Goal: Use online tool/utility: Utilize a website feature to perform a specific function

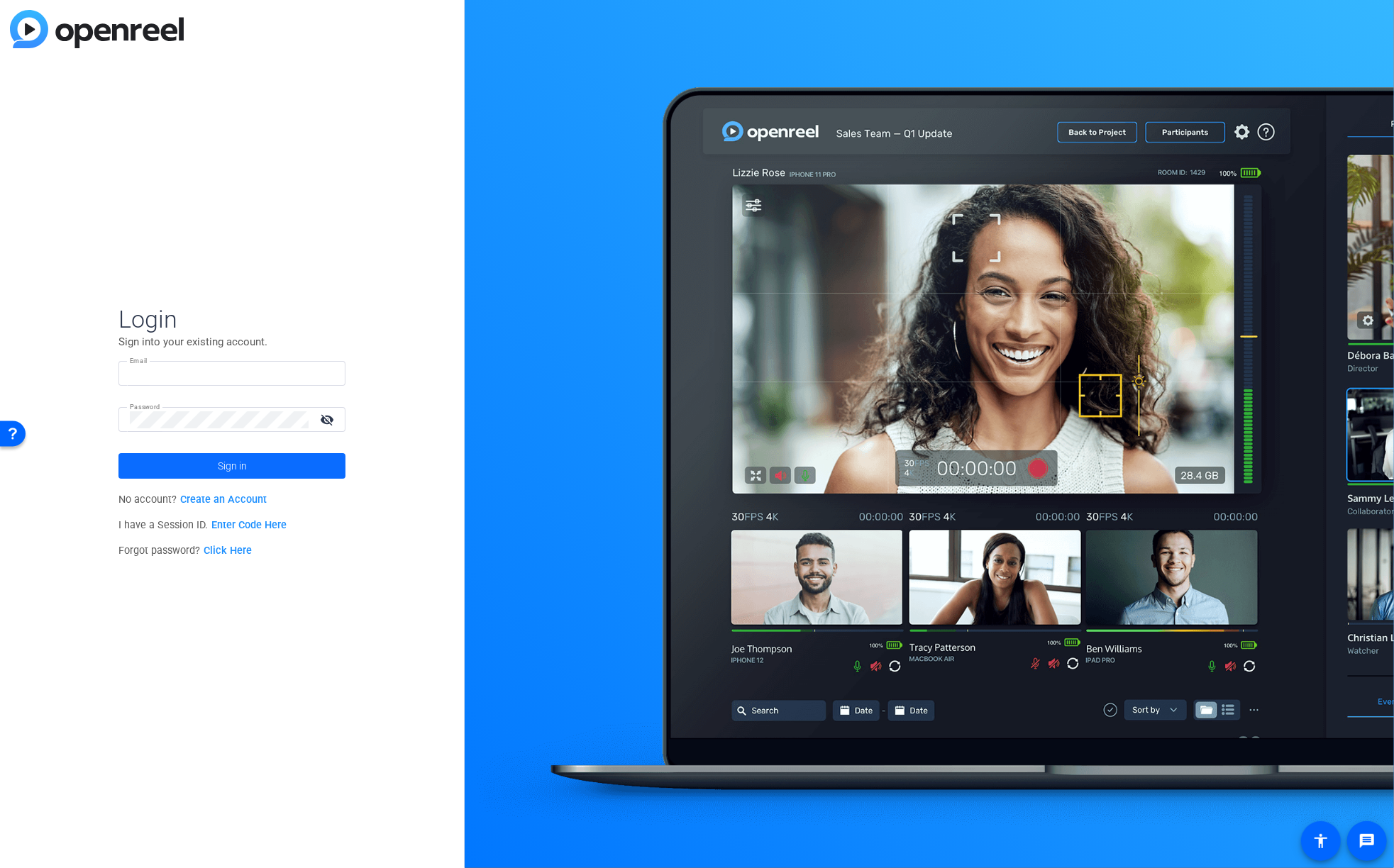
type input "mh@videoartproductions.com"
drag, startPoint x: 264, startPoint y: 459, endPoint x: 284, endPoint y: 455, distance: 20.4
click at [264, 459] on span at bounding box center [232, 466] width 227 height 34
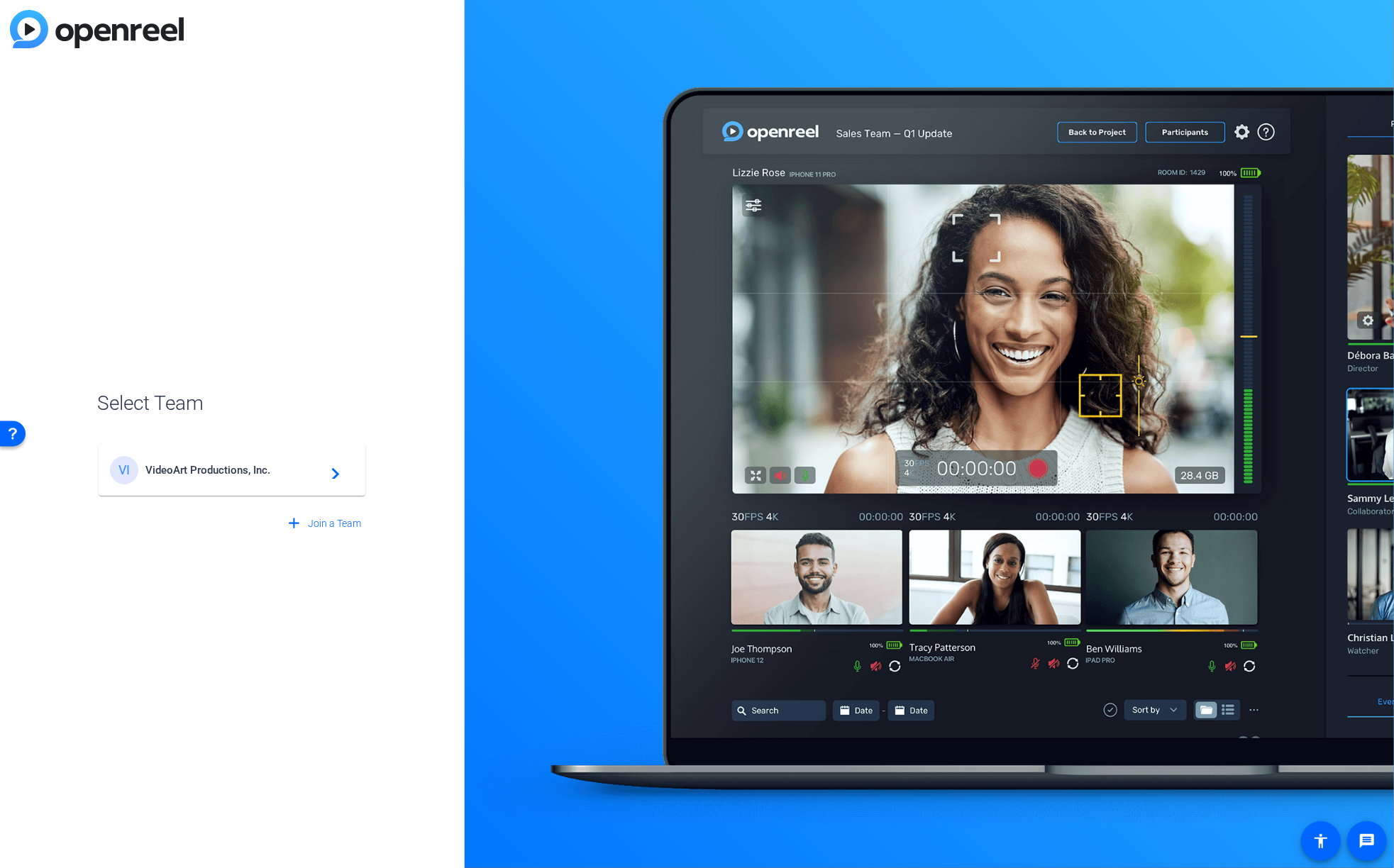
click at [252, 480] on div "VI VideoArt Productions, Inc. navigate_next" at bounding box center [232, 470] width 244 height 29
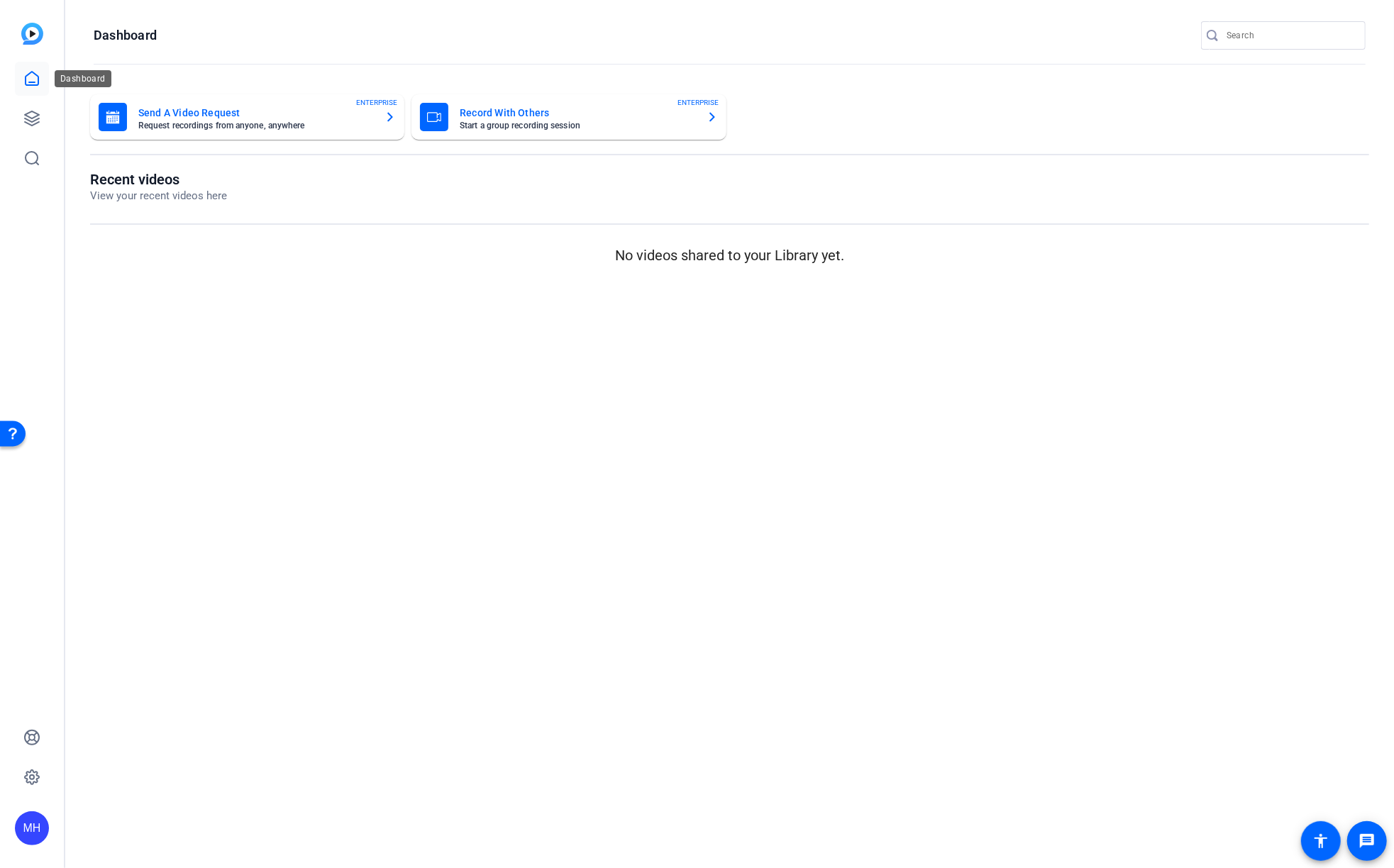
click at [30, 79] on icon at bounding box center [31, 78] width 17 height 17
click at [31, 117] on icon at bounding box center [31, 118] width 17 height 17
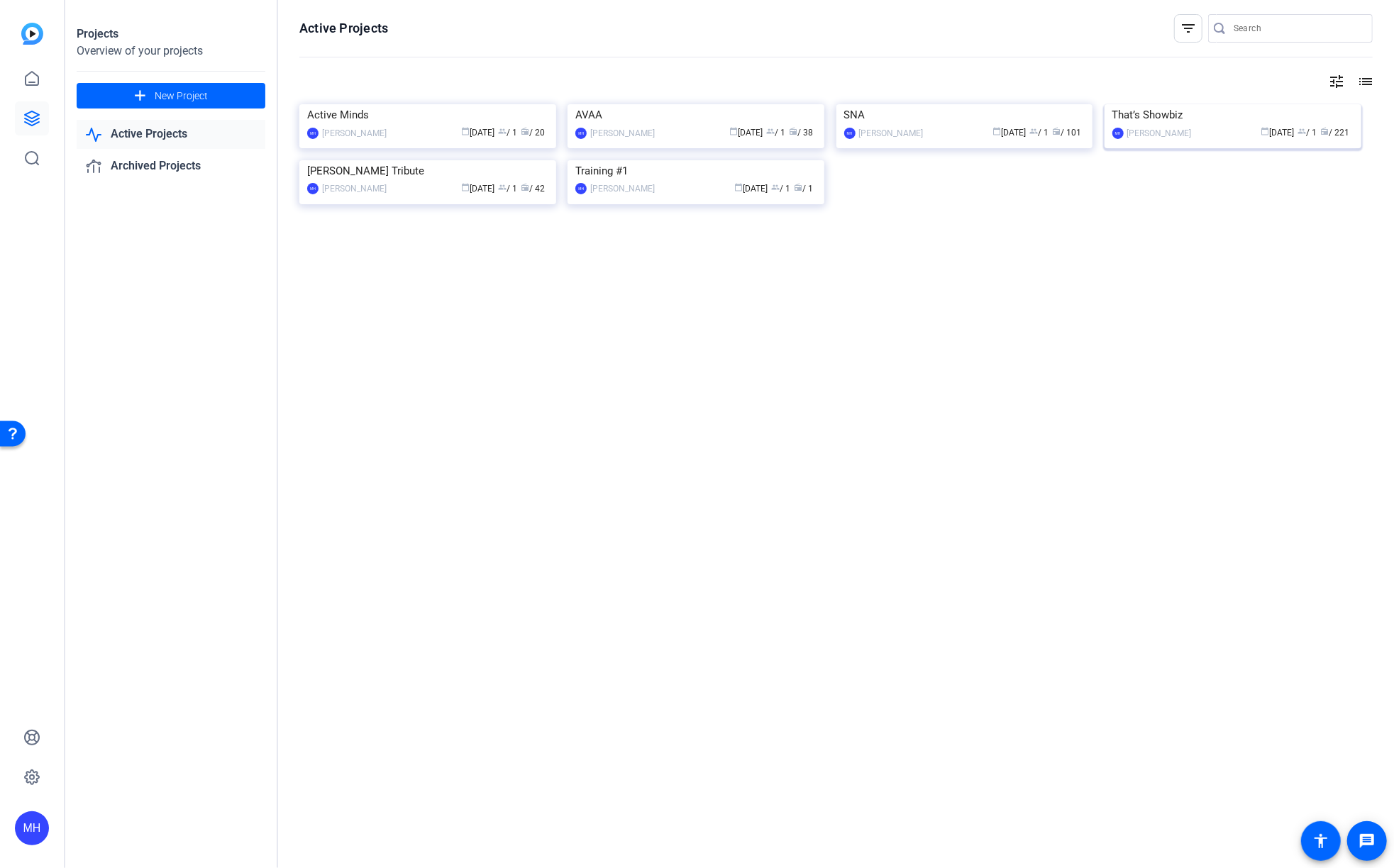
click at [1155, 104] on img at bounding box center [1233, 104] width 257 height 0
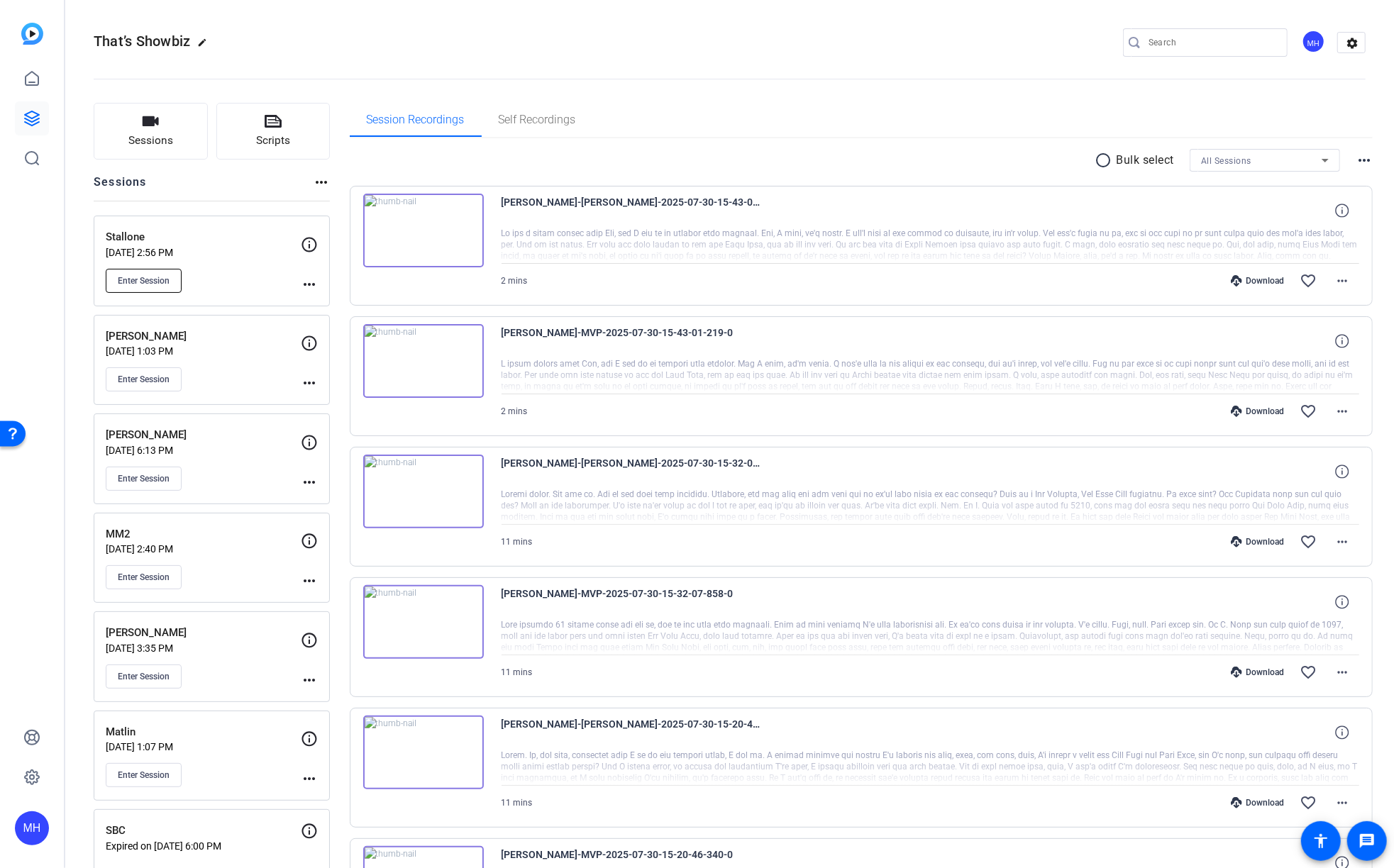
click at [164, 283] on span "Enter Session" at bounding box center [144, 281] width 52 height 12
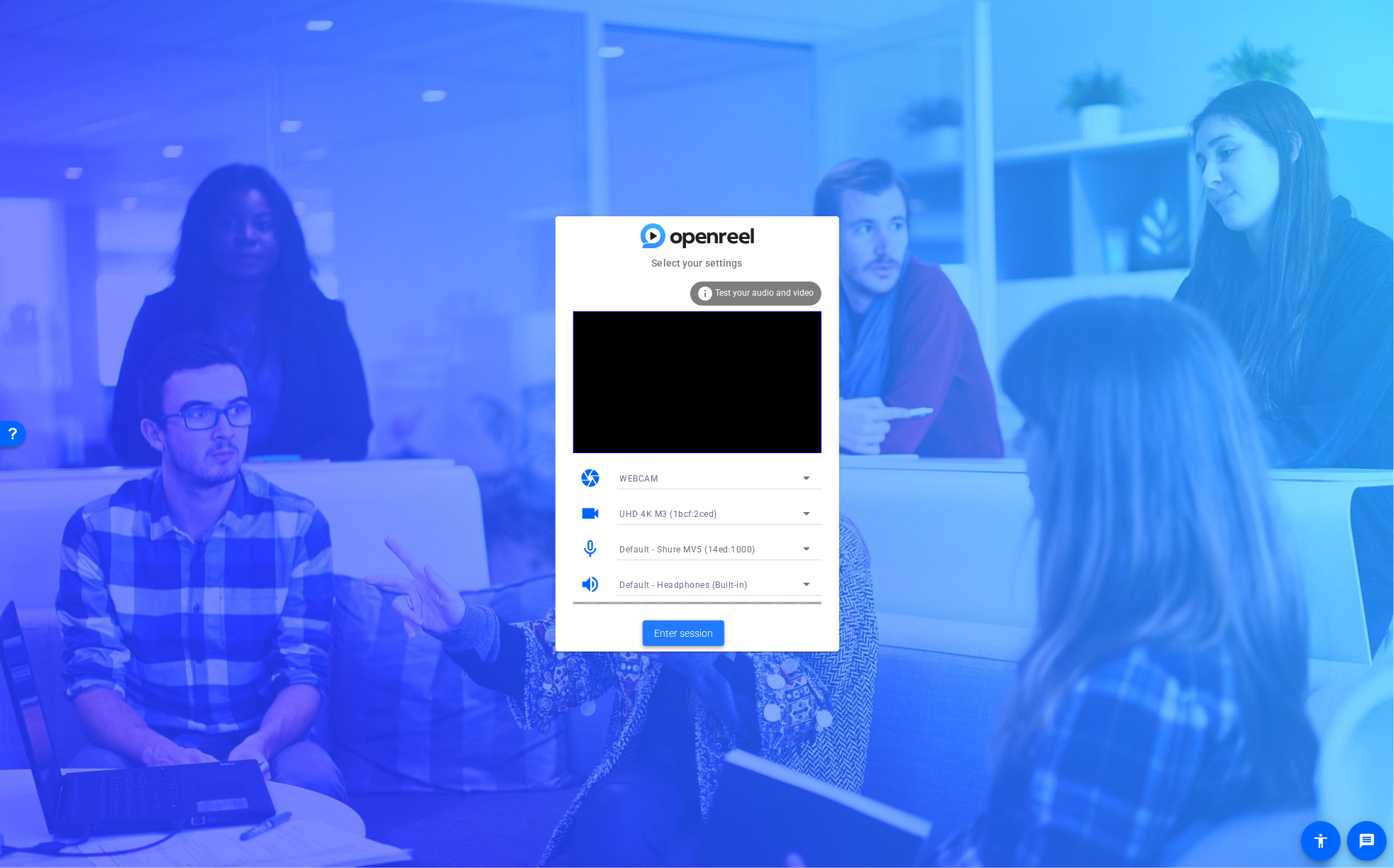
click at [690, 635] on span "Enter session" at bounding box center [684, 634] width 59 height 15
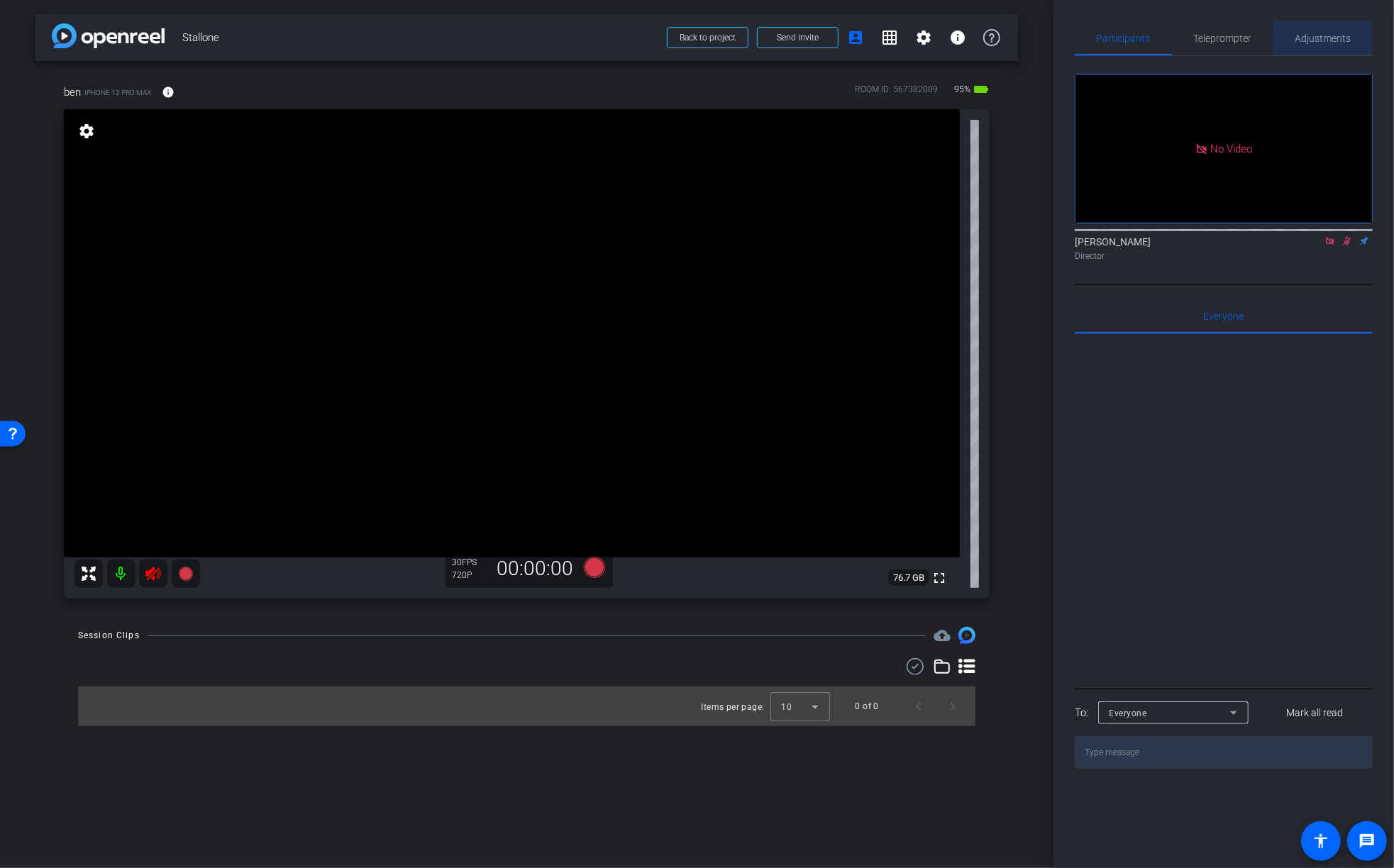
click at [1328, 39] on span "Adjustments" at bounding box center [1323, 38] width 56 height 10
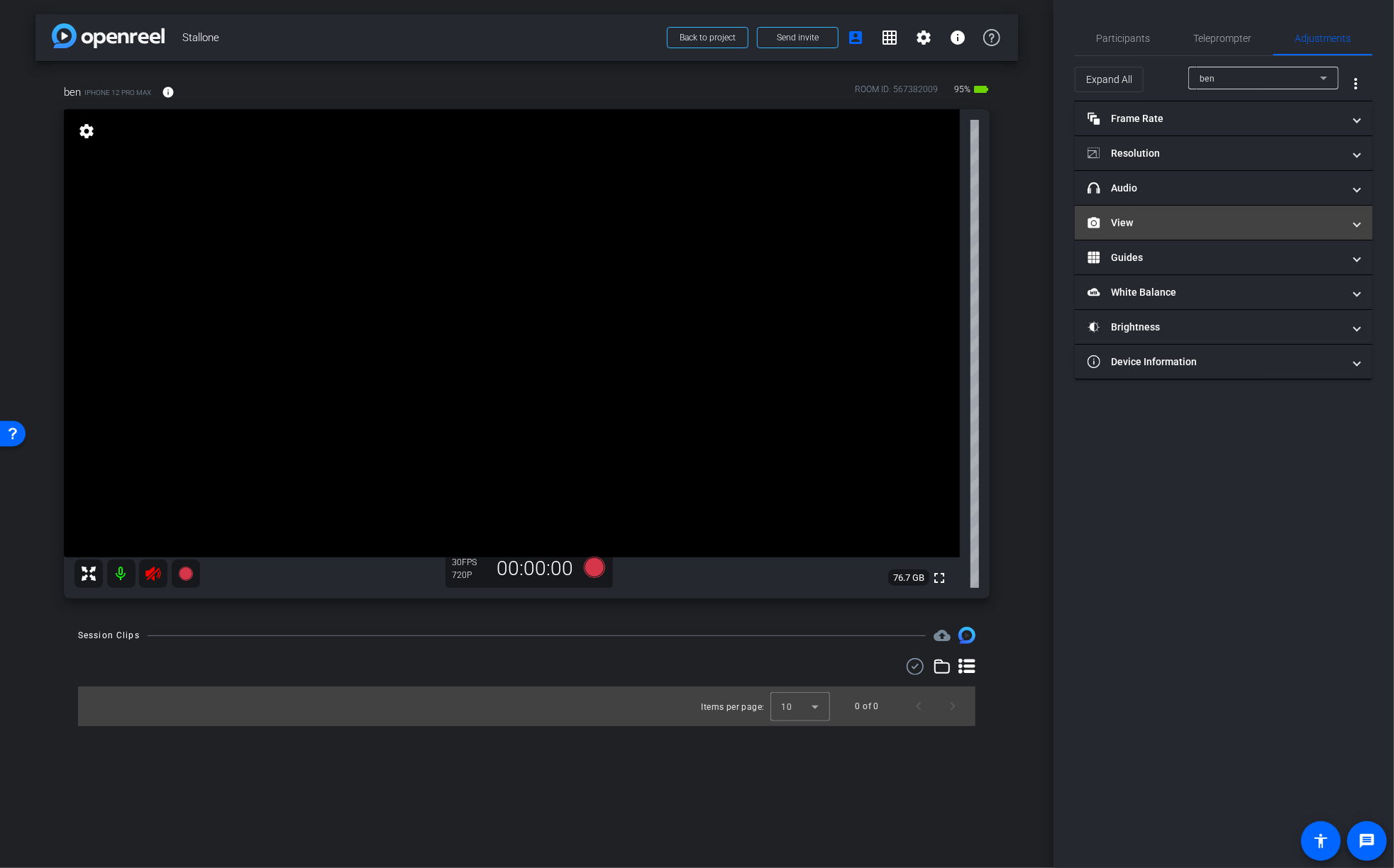
click at [1218, 229] on mat-panel-title "View" at bounding box center [1215, 223] width 256 height 15
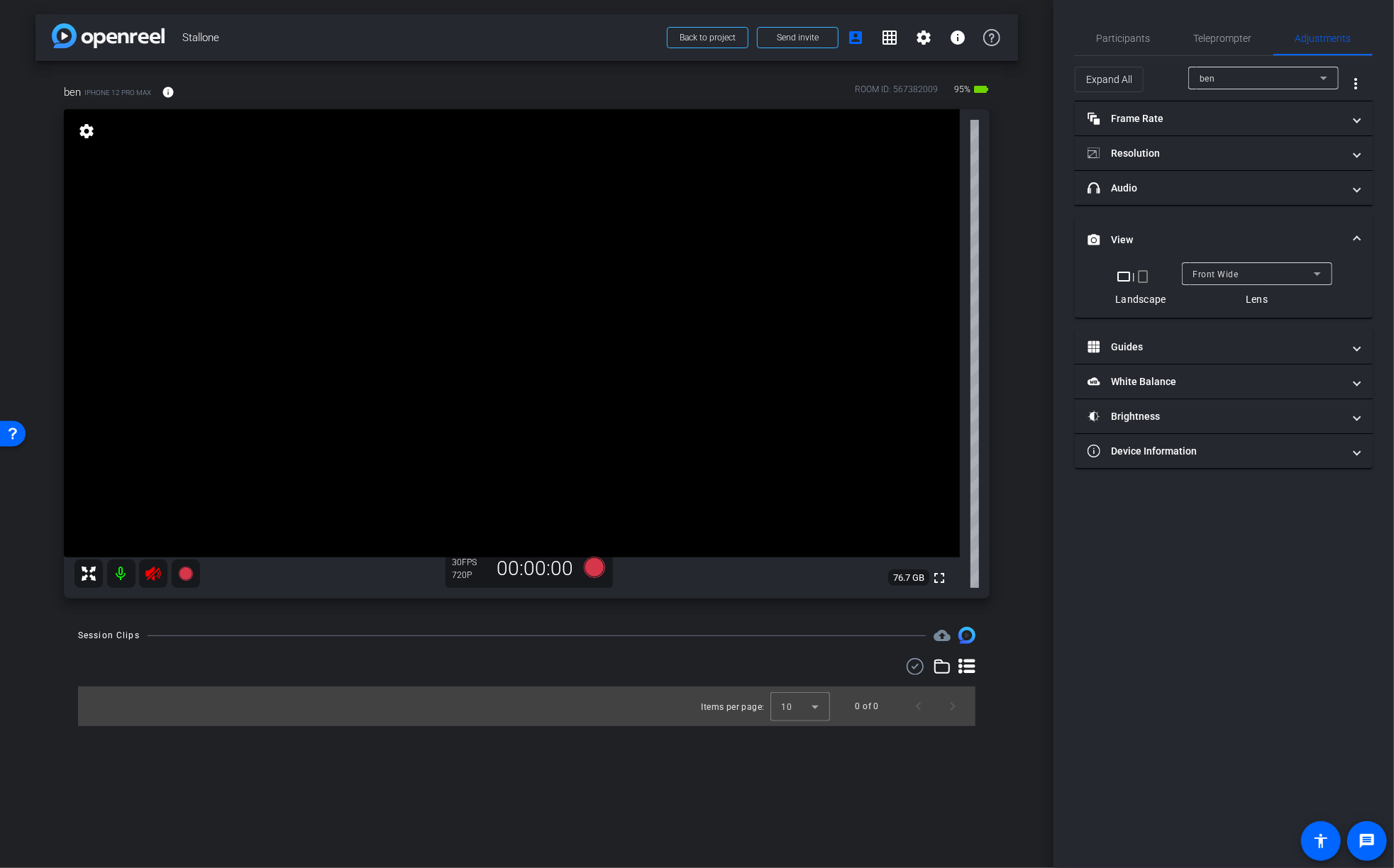
click at [1231, 273] on span "Front Wide" at bounding box center [1215, 274] width 46 height 10
click at [1232, 302] on span "Back Wide" at bounding box center [1215, 301] width 46 height 17
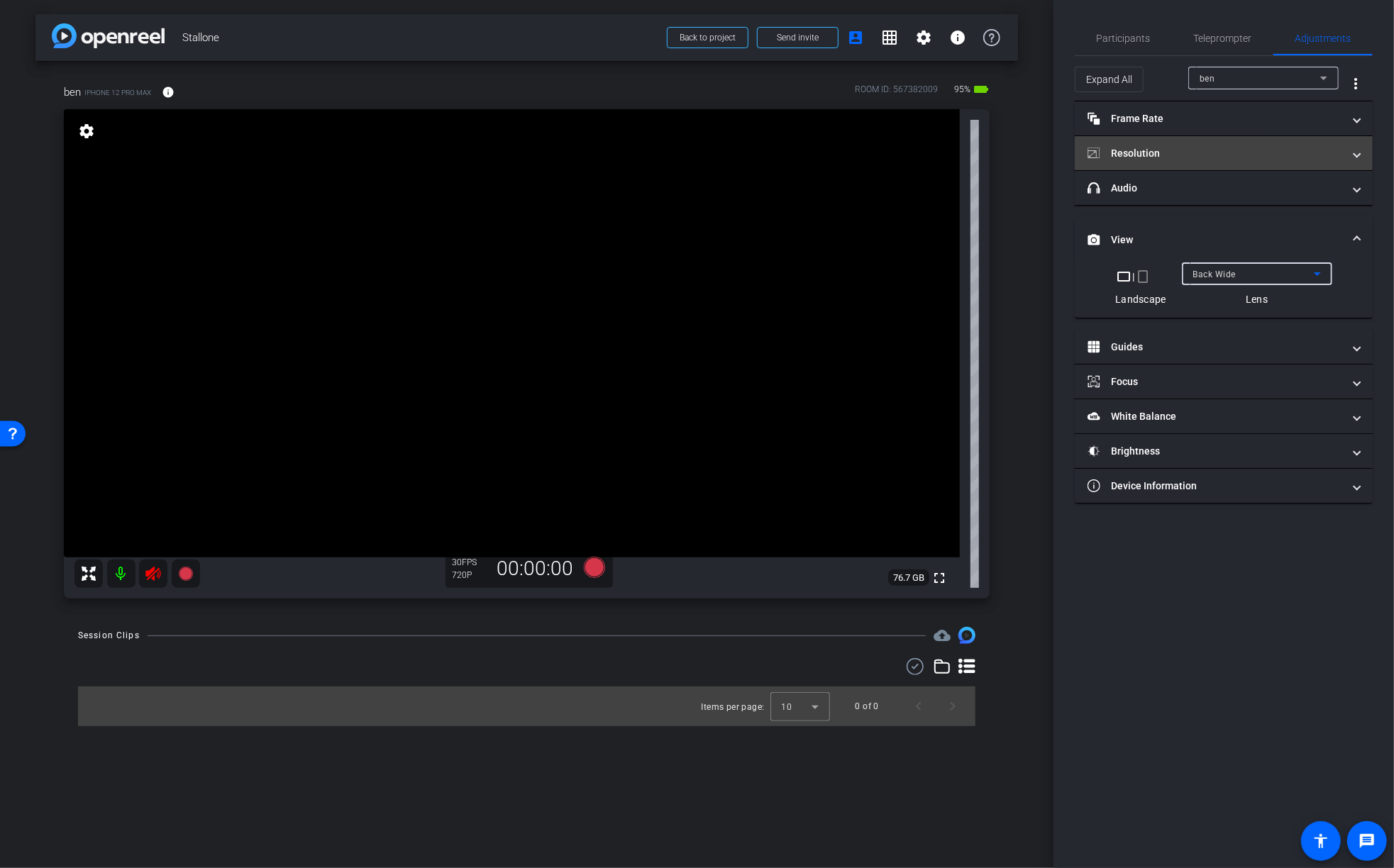
click at [1178, 146] on mat-panel-title "Resolution" at bounding box center [1215, 153] width 256 height 15
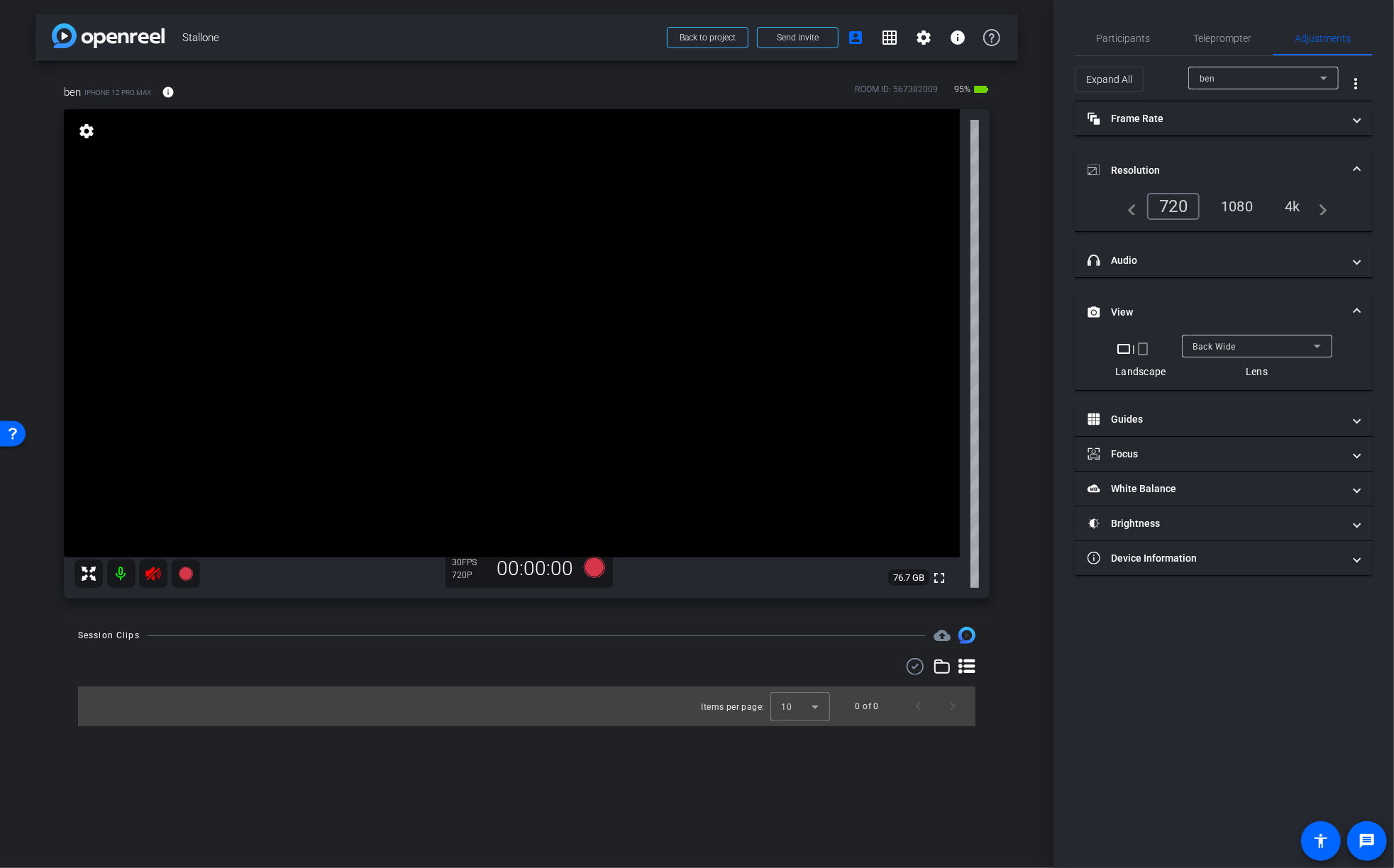
click at [1312, 205] on mat-icon "navigate_next" at bounding box center [1319, 206] width 17 height 17
click at [1282, 205] on div "4k" at bounding box center [1293, 206] width 37 height 24
click at [1293, 204] on div "4k" at bounding box center [1288, 206] width 42 height 27
click at [1242, 257] on mat-panel-title "headphone icon Audio" at bounding box center [1215, 260] width 256 height 15
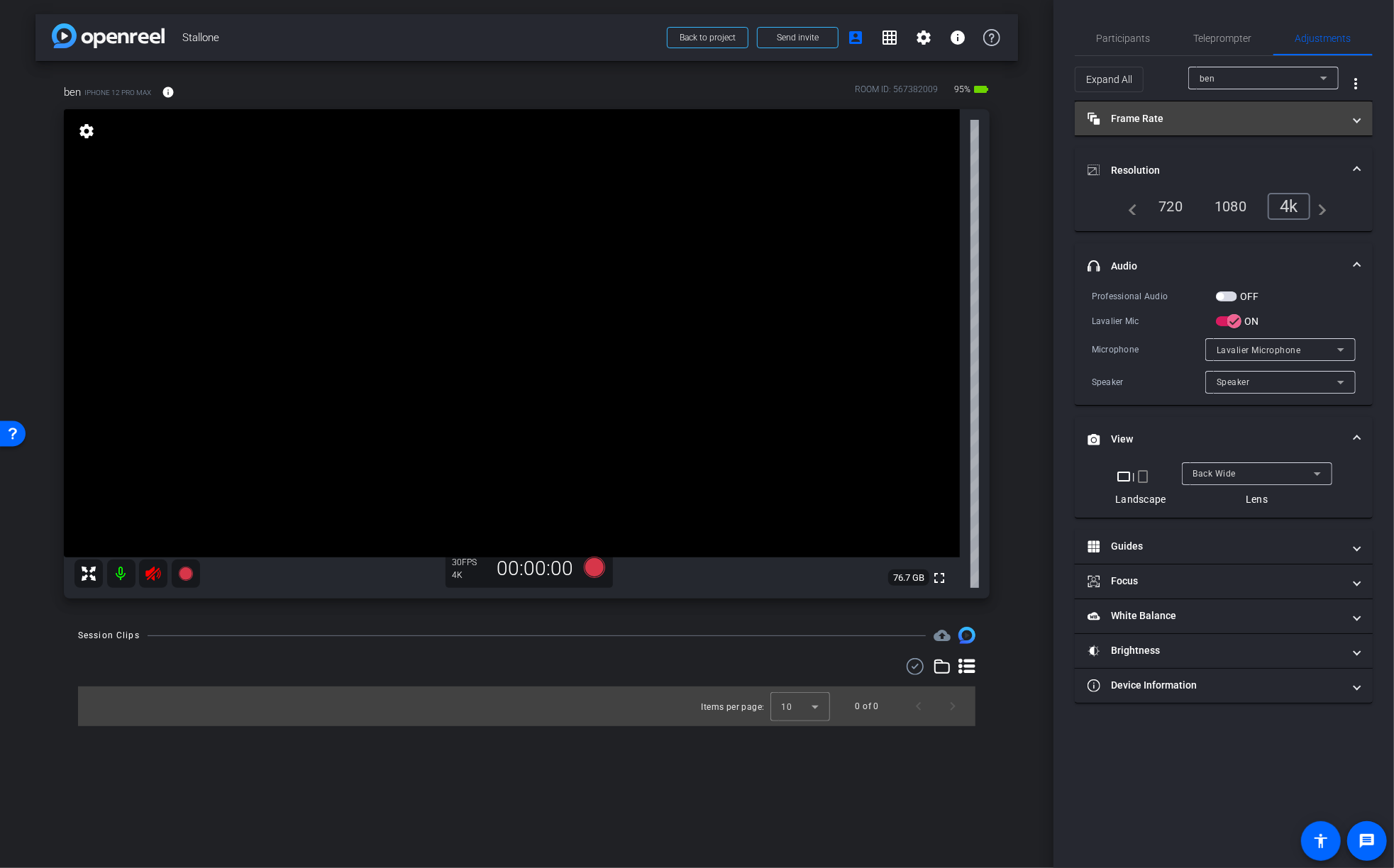
click at [1204, 110] on mat-expansion-panel-header "Frame Rate Frame Rate" at bounding box center [1223, 118] width 298 height 34
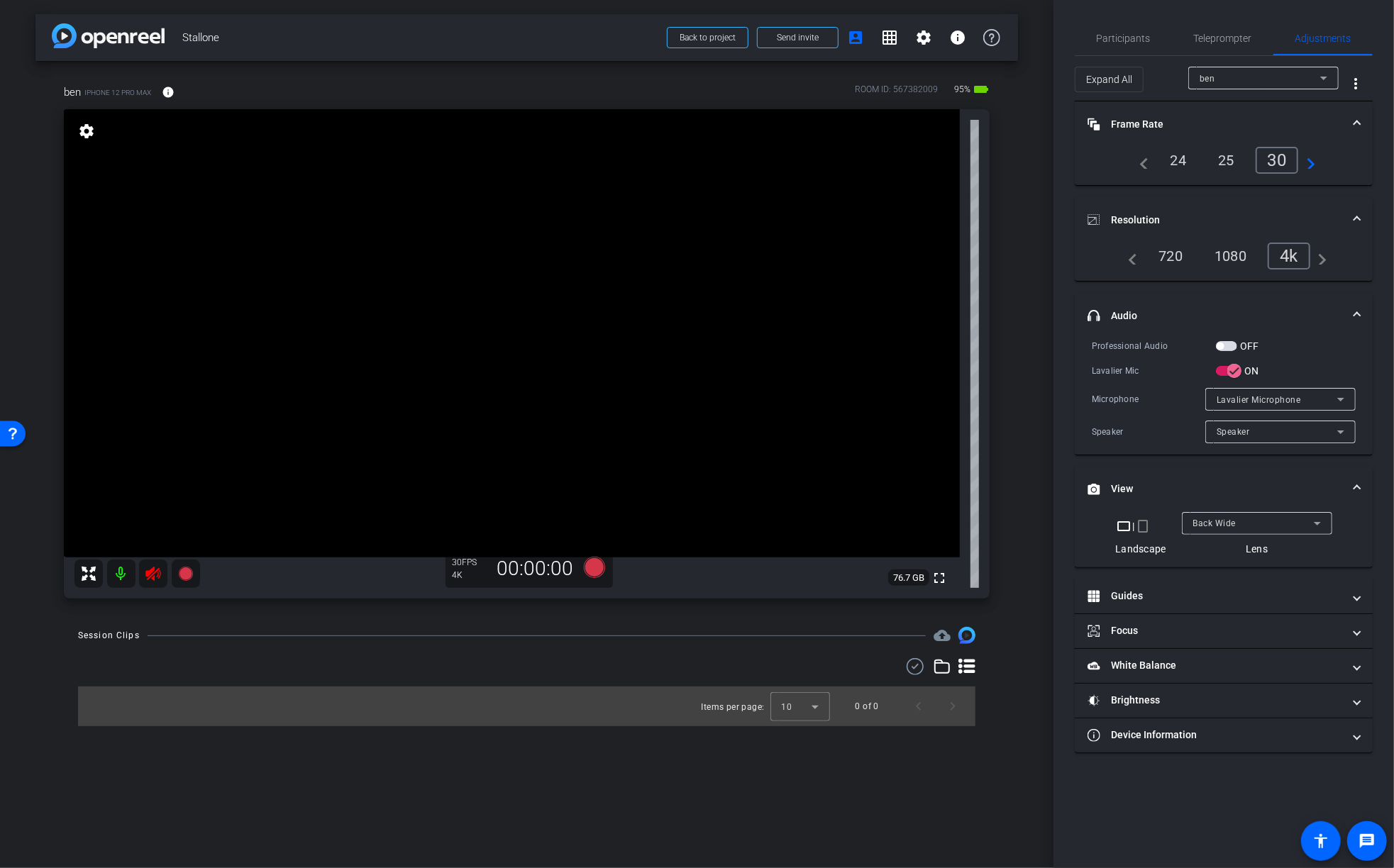
click at [123, 574] on mat-icon at bounding box center [121, 574] width 29 height 29
click at [126, 570] on mat-icon at bounding box center [121, 574] width 29 height 29
click at [1234, 347] on span "button" at bounding box center [1227, 346] width 22 height 10
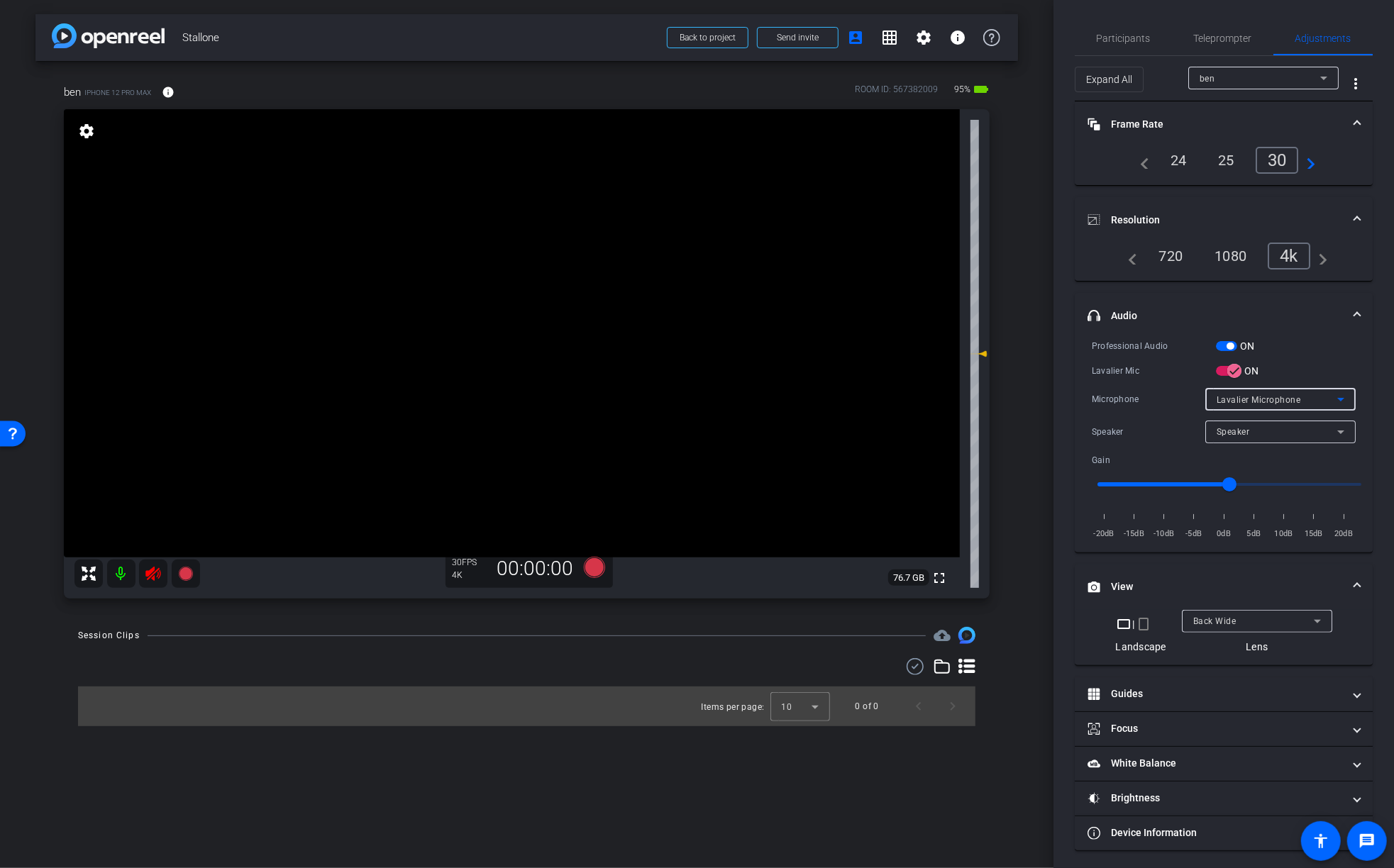
click at [1258, 392] on div "Lavalier Microphone" at bounding box center [1277, 400] width 120 height 18
click at [1291, 379] on div at bounding box center [697, 434] width 1394 height 868
click at [1278, 427] on div "Speaker" at bounding box center [1277, 432] width 120 height 18
click at [1311, 355] on div at bounding box center [697, 434] width 1394 height 868
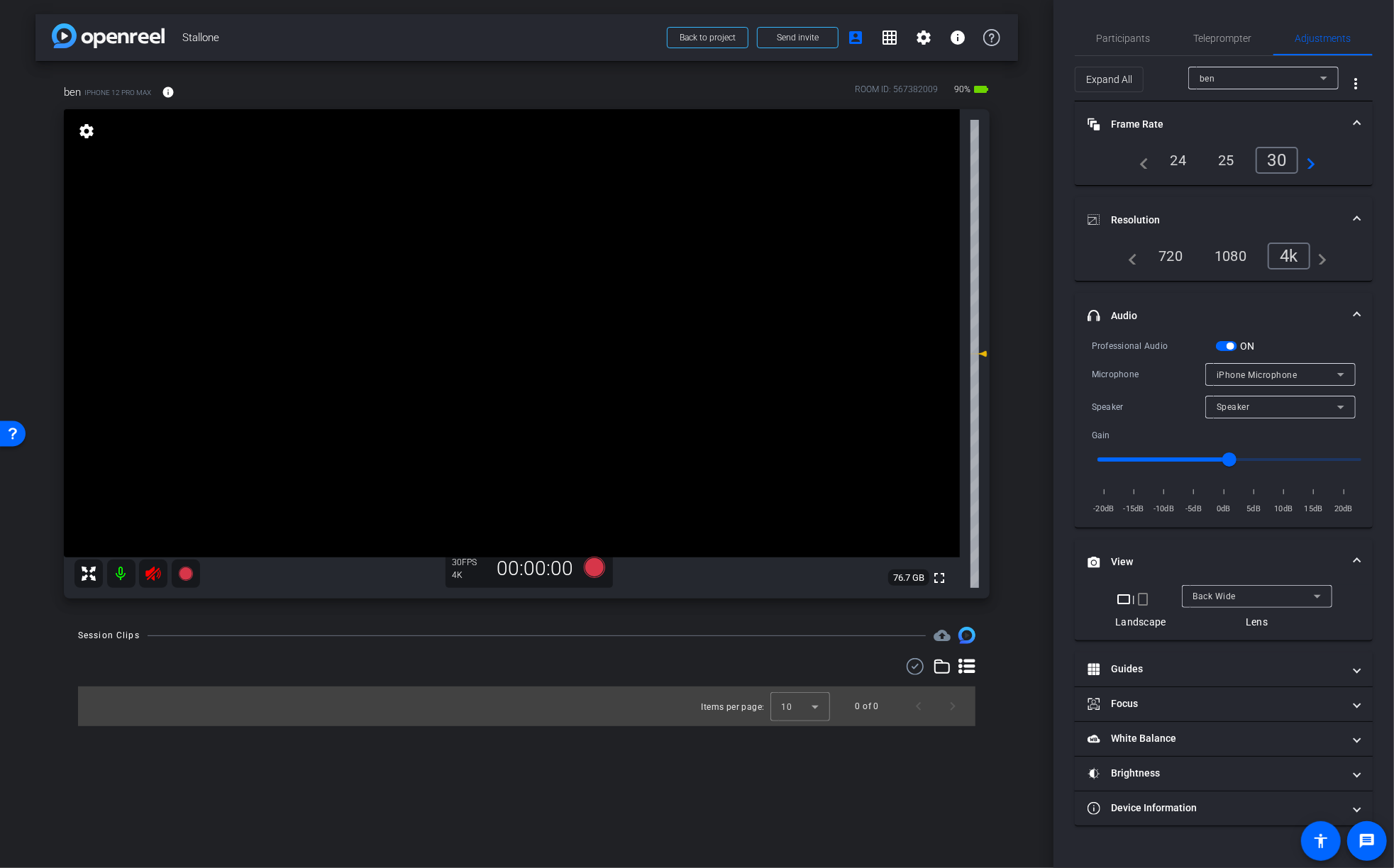
click at [1295, 373] on span "iPhone Microphone" at bounding box center [1258, 375] width 81 height 10
click at [1131, 380] on div at bounding box center [697, 434] width 1394 height 868
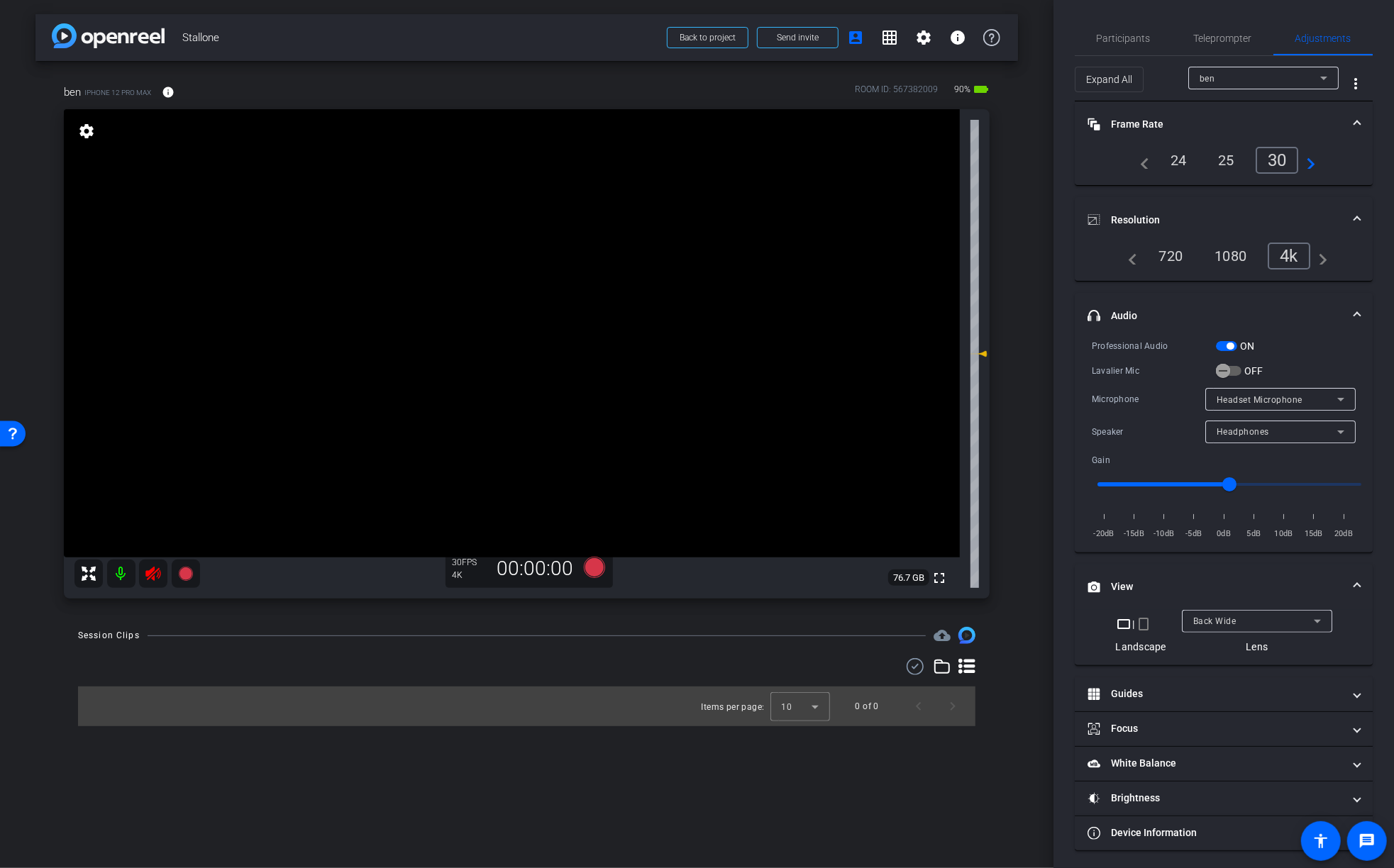
click at [123, 571] on mat-icon at bounding box center [121, 574] width 29 height 29
